Goal: Find specific page/section: Find specific page/section

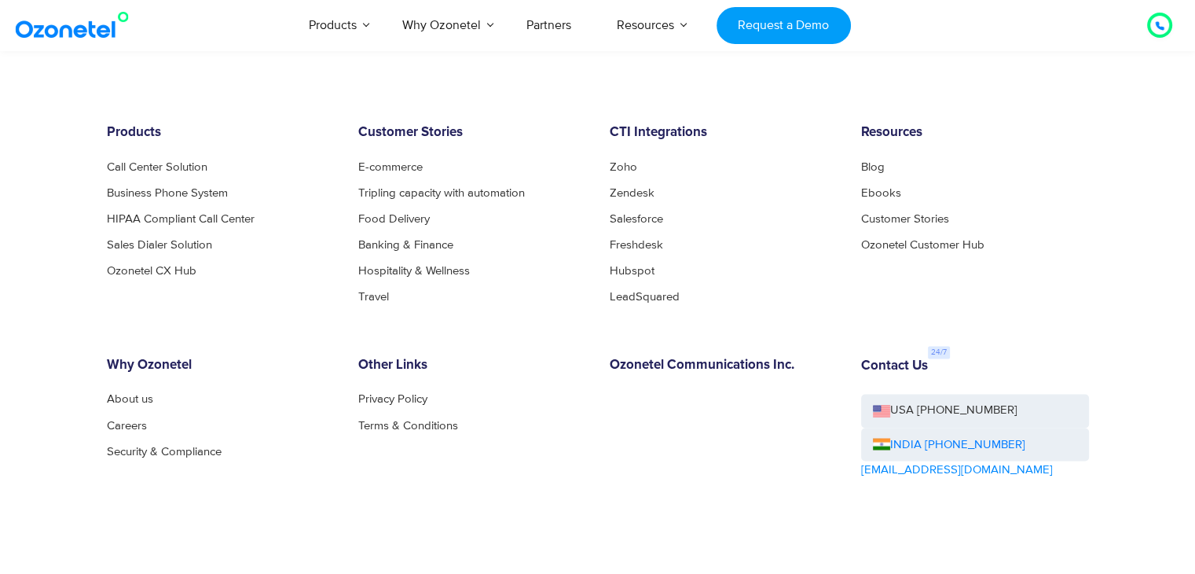
scroll to position [8542, 0]
click at [132, 422] on link "Careers" at bounding box center [131, 425] width 49 height 12
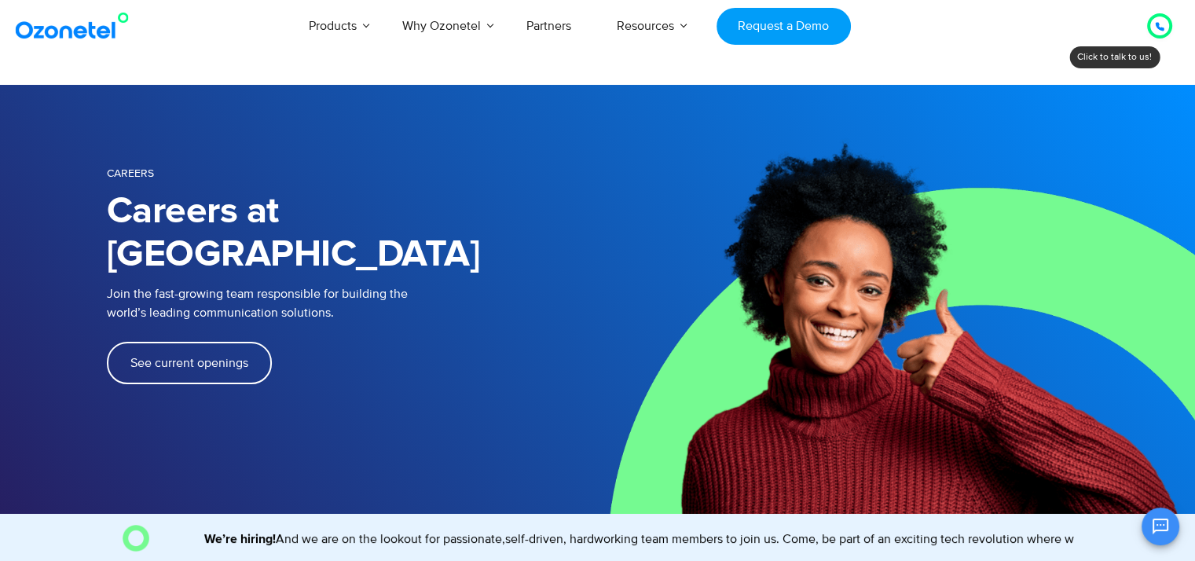
click at [189, 357] on span "See current openings" at bounding box center [189, 363] width 118 height 13
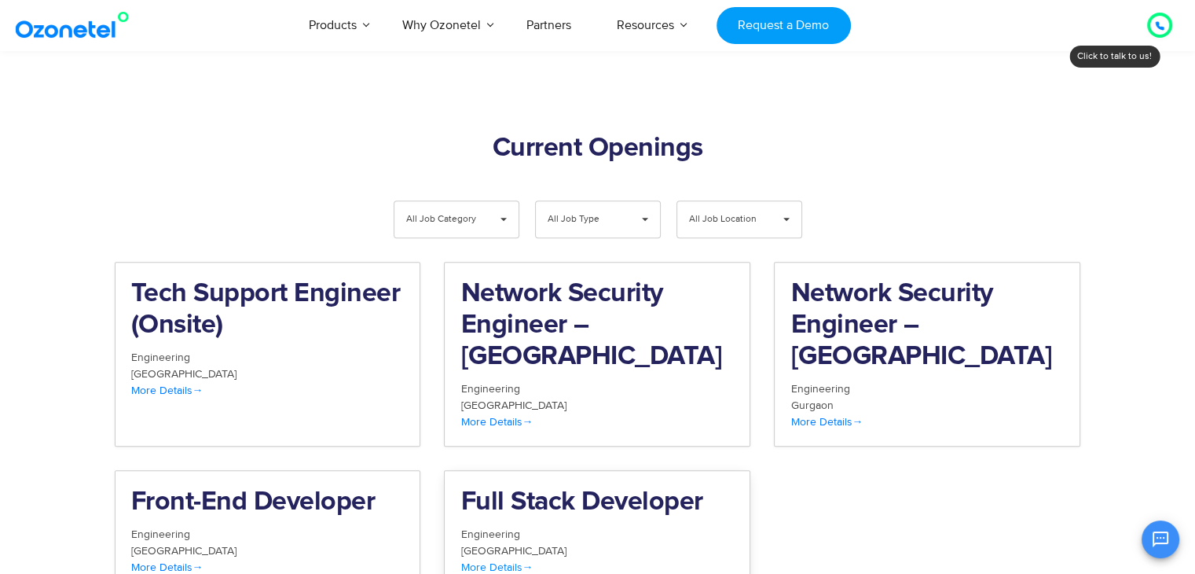
scroll to position [1540, 0]
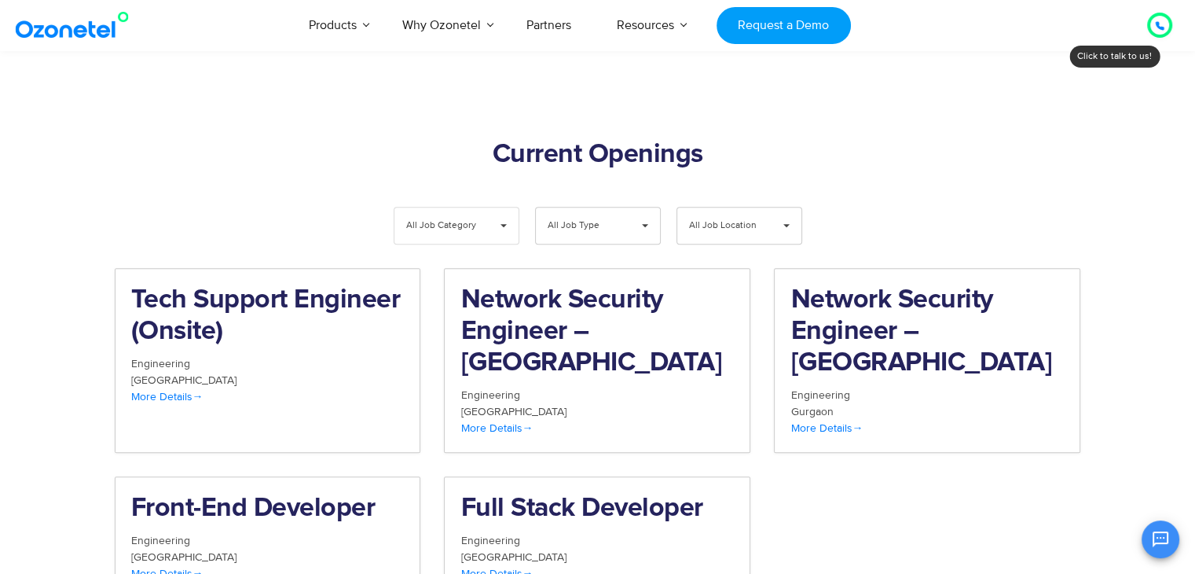
click at [508, 207] on span "▾" at bounding box center [504, 225] width 30 height 36
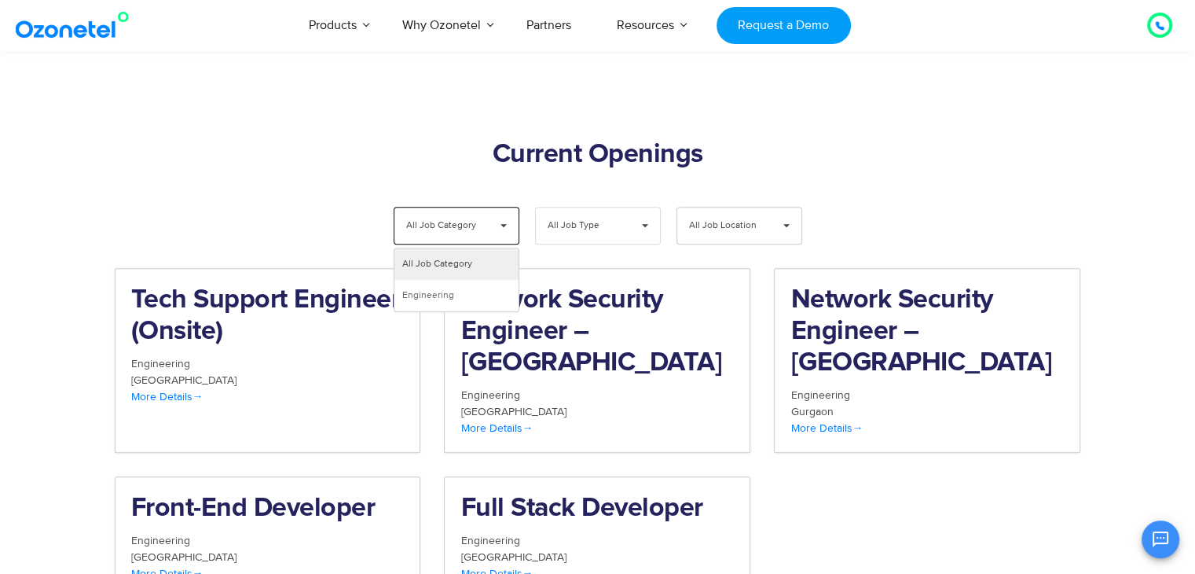
click at [629, 207] on div "All Job Type ▾" at bounding box center [598, 226] width 126 height 38
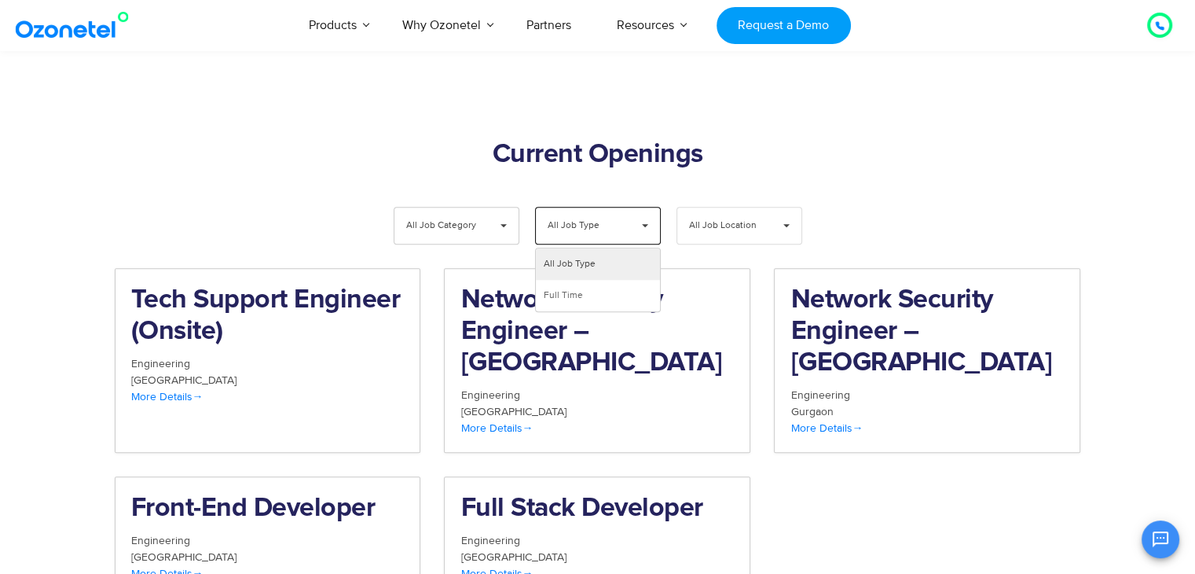
click at [722, 207] on span "All Job Location" at bounding box center [726, 225] width 75 height 36
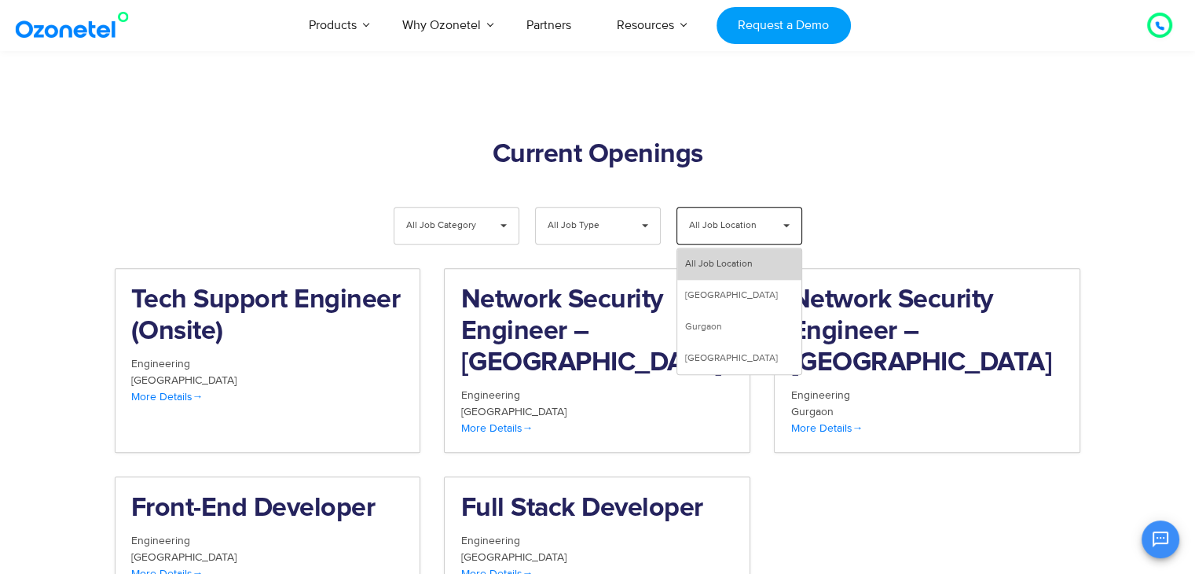
click at [739, 248] on li "All Job Location" at bounding box center [739, 263] width 124 height 31
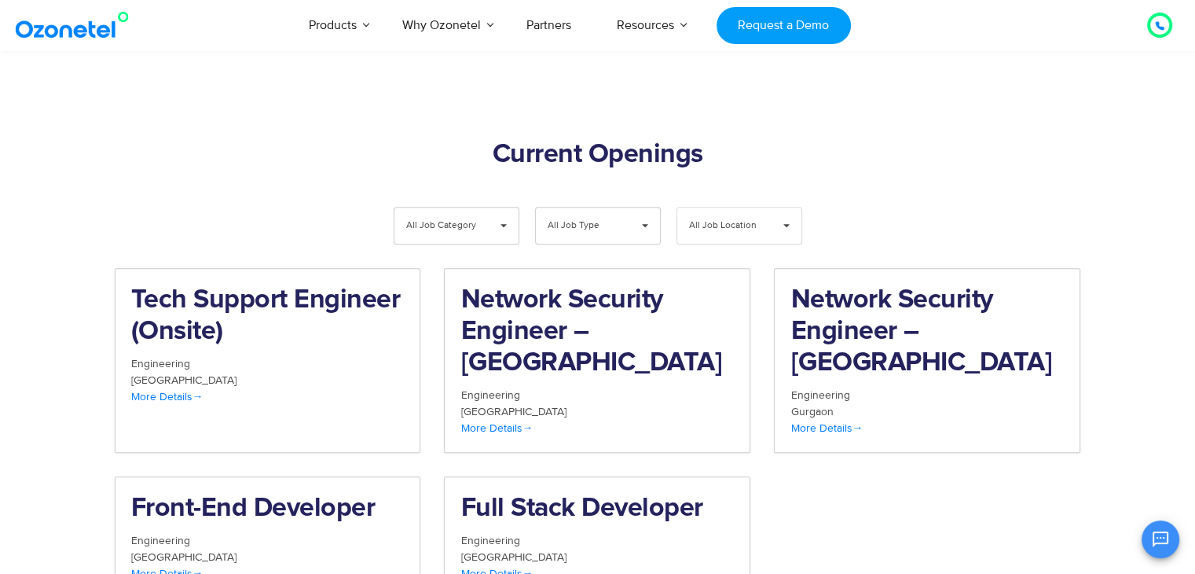
click at [725, 207] on span "All Job Location" at bounding box center [726, 225] width 75 height 36
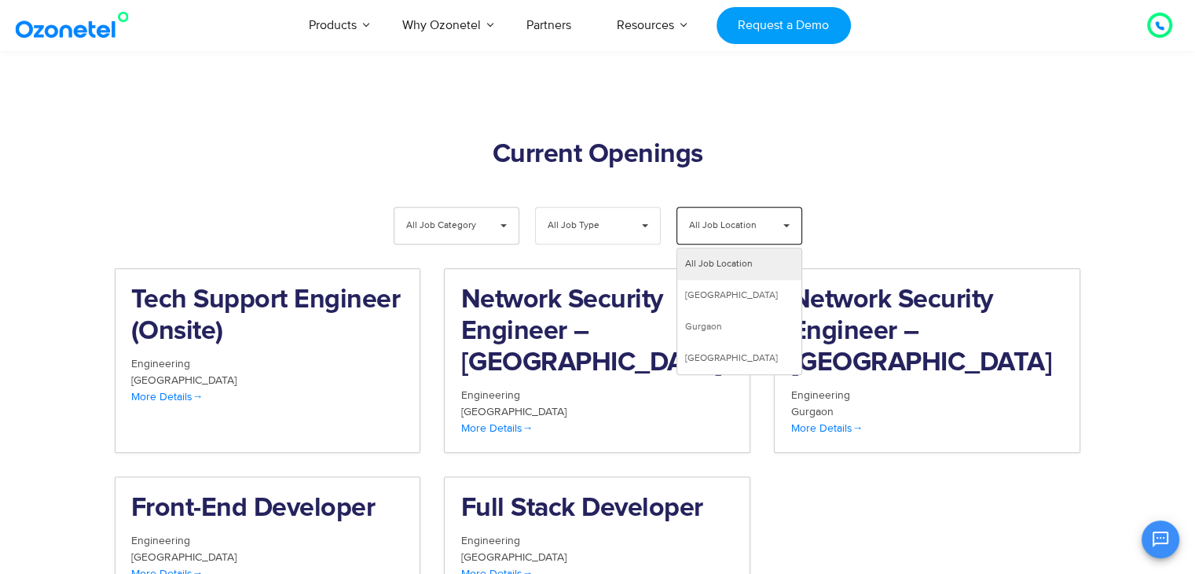
click at [598, 207] on span "All Job Type" at bounding box center [585, 225] width 75 height 36
